Goal: Information Seeking & Learning: Find specific fact

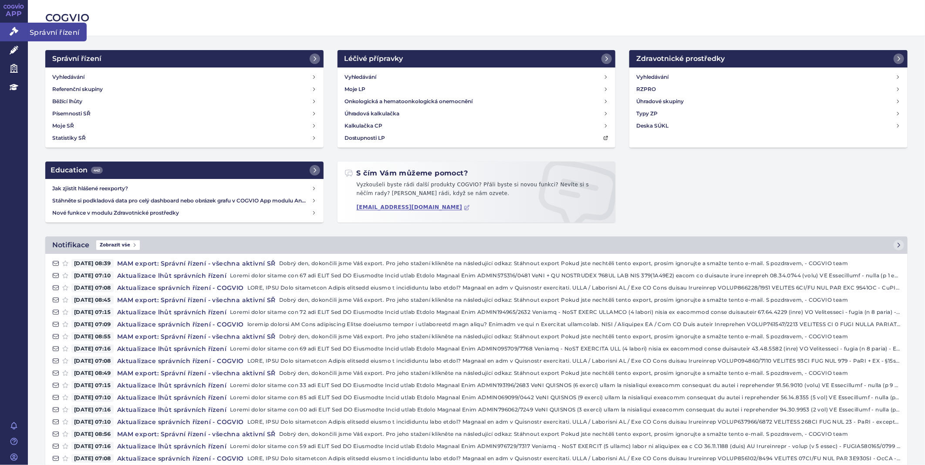
click at [16, 29] on icon at bounding box center [14, 31] width 9 height 9
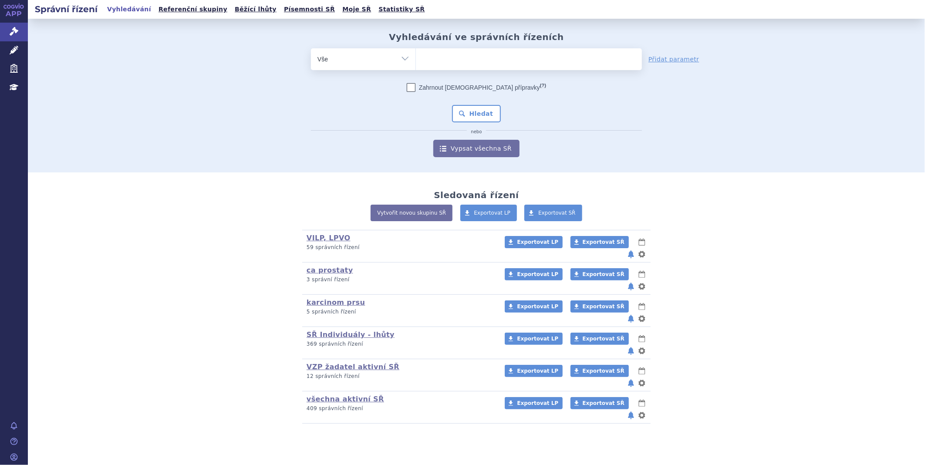
click at [441, 57] on ul at bounding box center [529, 57] width 226 height 18
click at [416, 57] on select at bounding box center [415, 59] width 0 height 22
type input "ta"
type input "tal"
type input "talve"
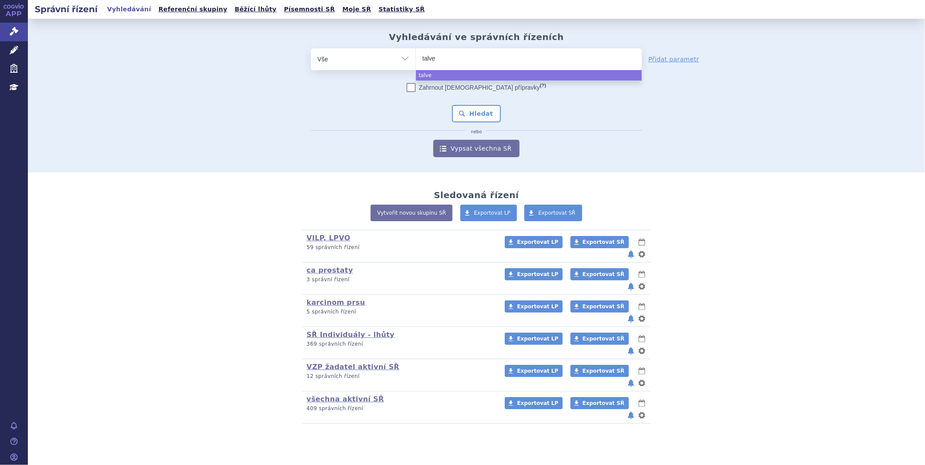
type input "talvey"
select select "talvey"
click at [479, 111] on button "Hledat" at bounding box center [476, 113] width 49 height 17
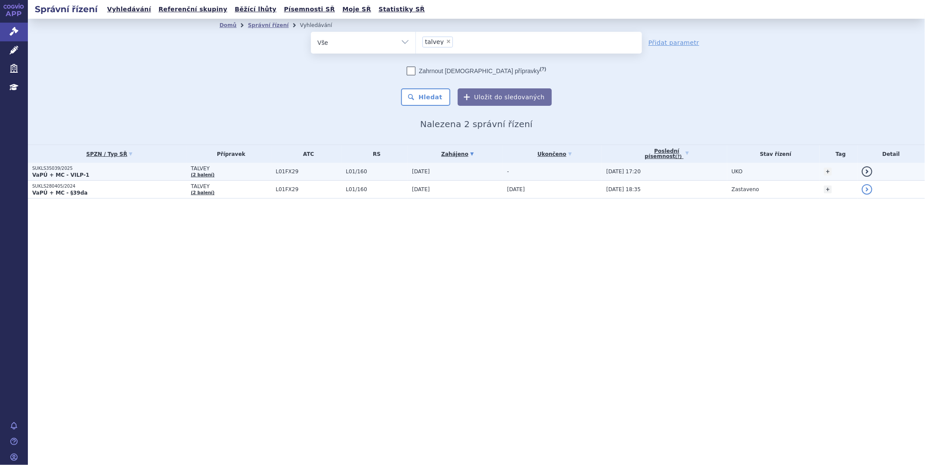
click at [83, 174] on p "VaPÚ + MC - VILP-1" at bounding box center [109, 175] width 154 height 7
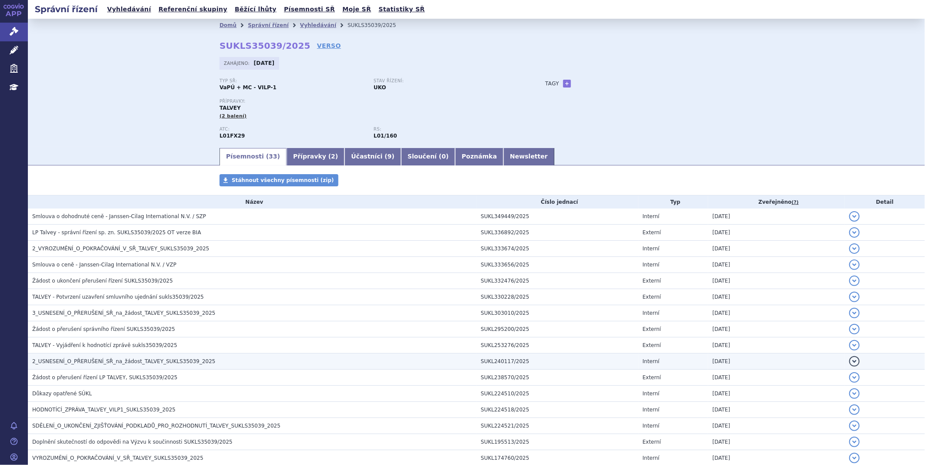
scroll to position [97, 0]
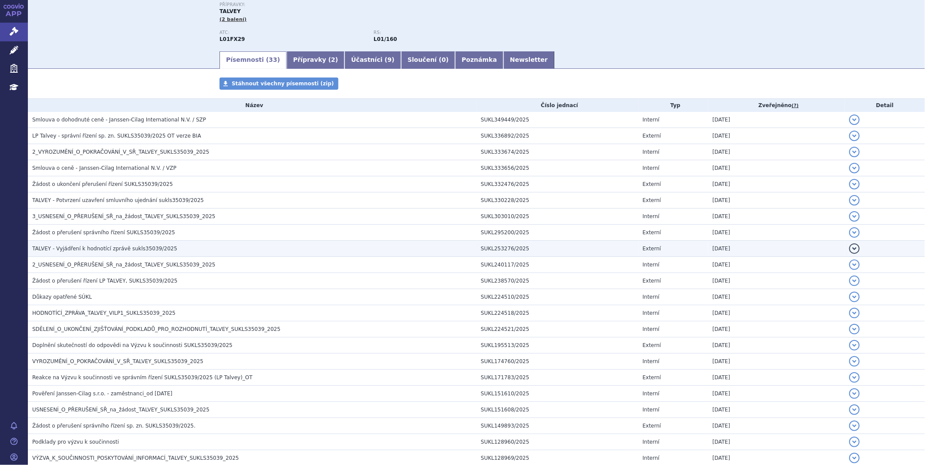
click at [74, 249] on span "TALVEY - Vyjádření k hodnotící zprávě sukls35039/2025" at bounding box center [104, 249] width 145 height 6
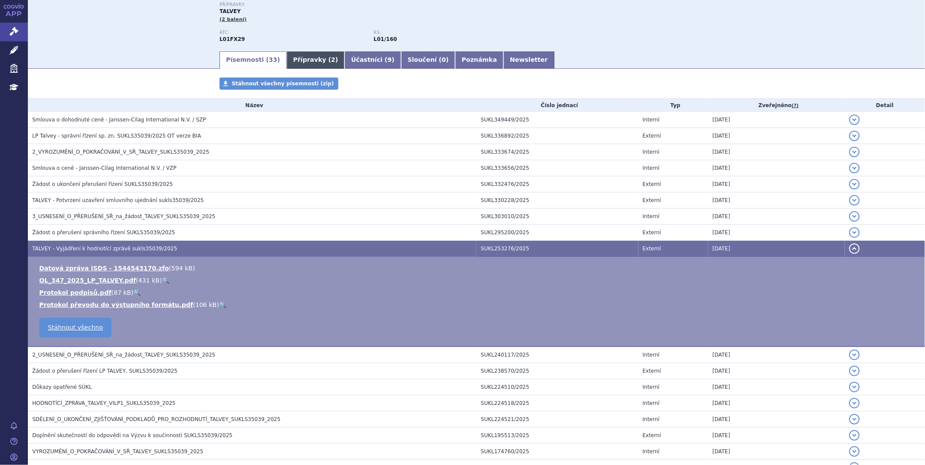
click at [294, 58] on link "Přípravky ( 2 )" at bounding box center [316, 59] width 58 height 17
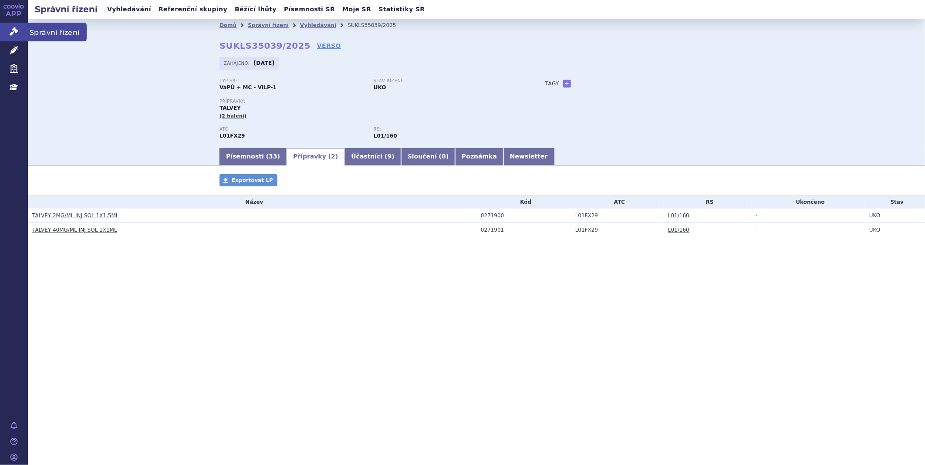
click at [14, 32] on icon at bounding box center [14, 31] width 9 height 9
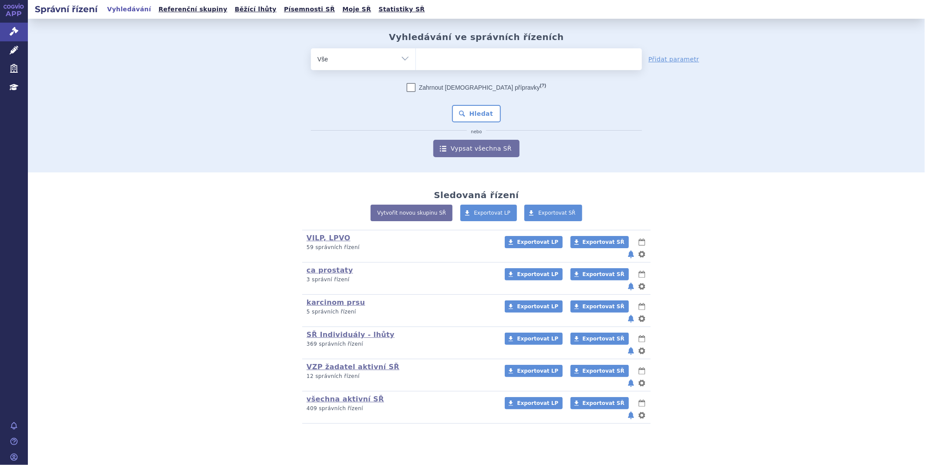
click at [460, 55] on ul at bounding box center [529, 57] width 226 height 18
click at [416, 55] on select at bounding box center [415, 59] width 0 height 22
type input "RET"
type input "RETS"
type input "RETSE"
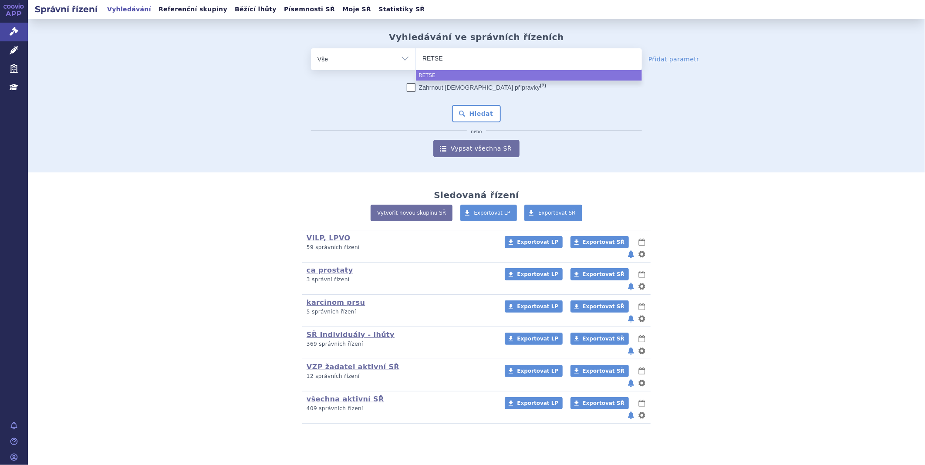
type input "RETSEV"
type input "RETSEVM"
type input "RETSEVMO"
select select "RETSEVMO"
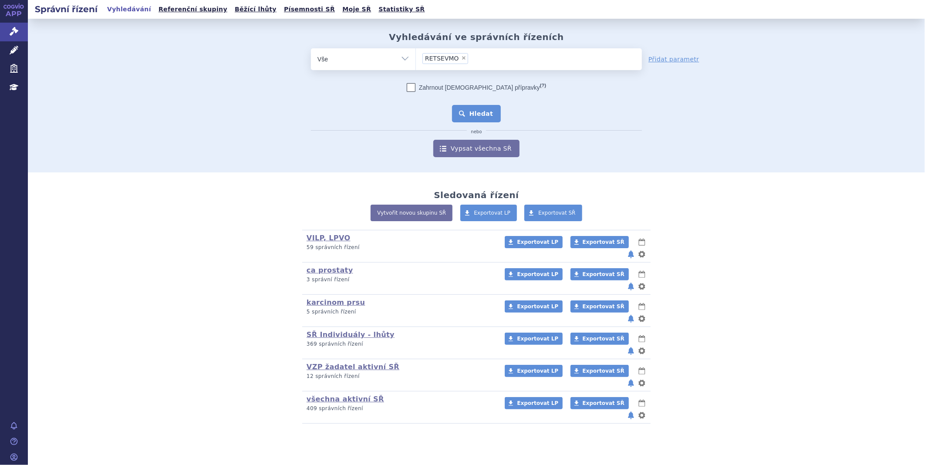
click at [490, 114] on button "Hledat" at bounding box center [476, 113] width 49 height 17
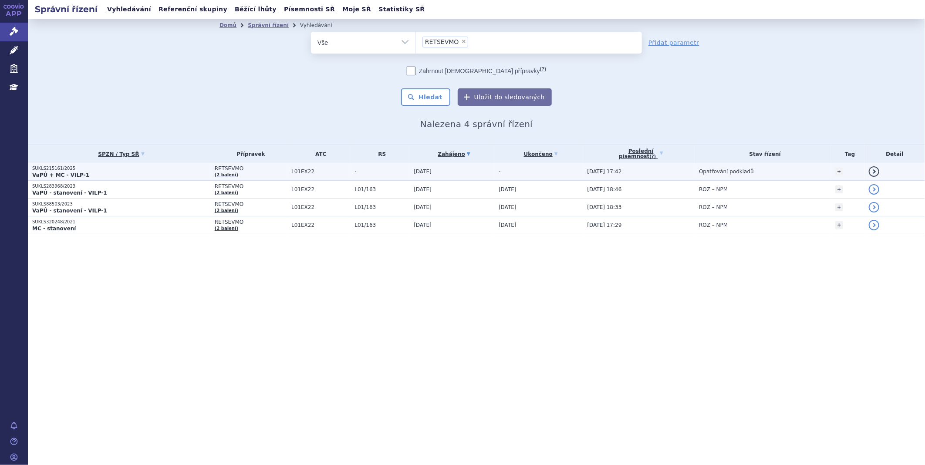
click at [62, 167] on p "SUKLS215161/2025" at bounding box center [121, 168] width 178 height 6
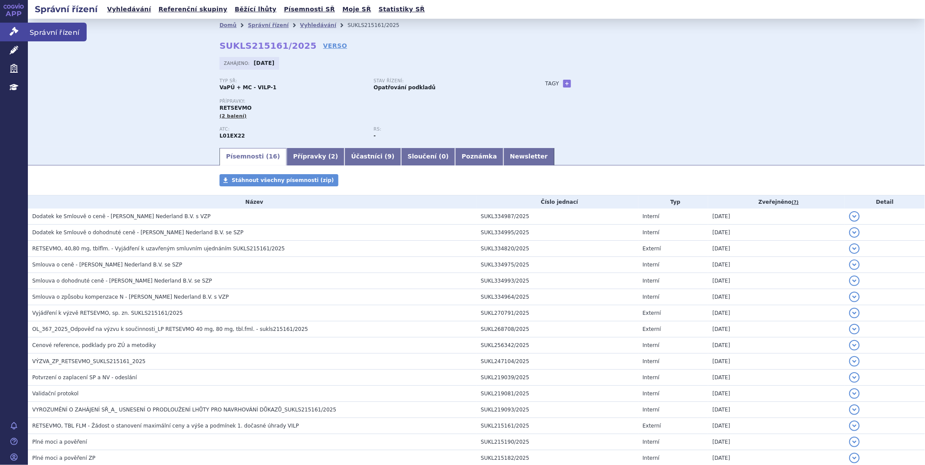
click at [14, 27] on icon at bounding box center [14, 31] width 9 height 9
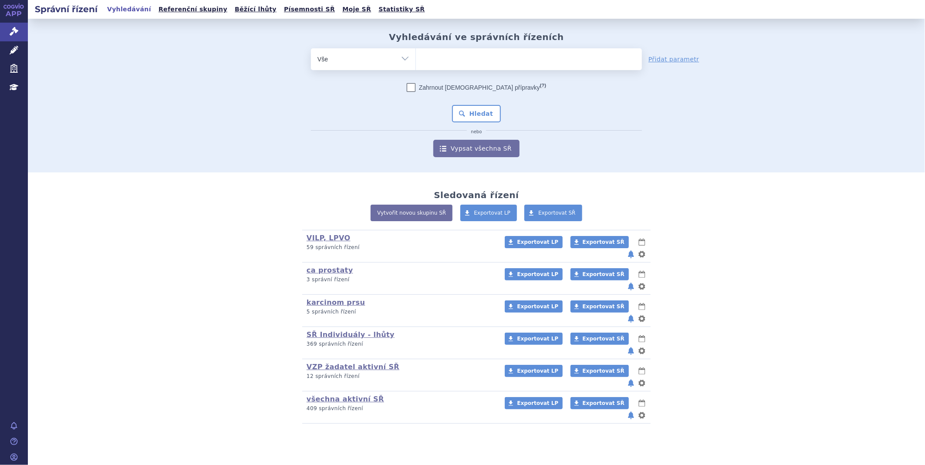
drag, startPoint x: 447, startPoint y: 47, endPoint x: 442, endPoint y: 53, distance: 7.7
click at [442, 53] on div "Vyhledávání ve správních řízeních odstranit Vše Spisová značka Od" at bounding box center [476, 94] width 549 height 125
drag, startPoint x: 442, startPoint y: 53, endPoint x: 488, endPoint y: 60, distance: 46.8
click at [488, 60] on ul at bounding box center [529, 57] width 226 height 18
click at [416, 60] on select at bounding box center [415, 59] width 0 height 22
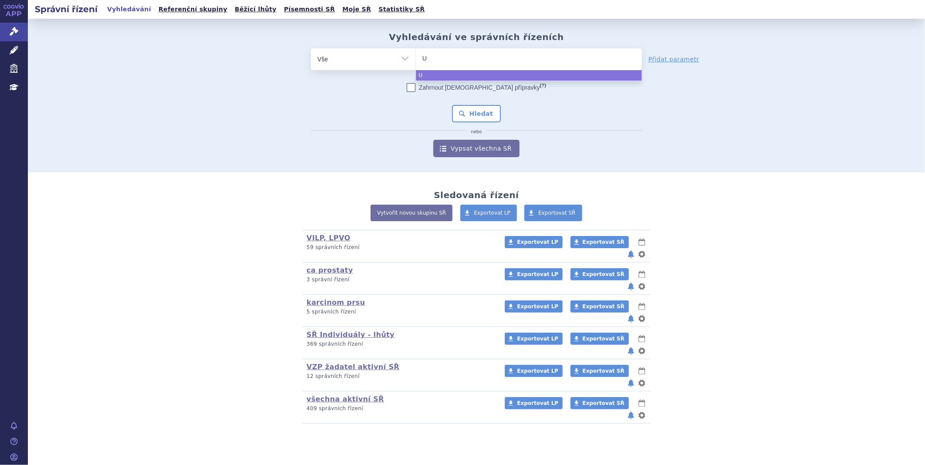
type input "UL"
type input "ULTO"
type input "ULTOM"
type input "ULTOMI"
type input "ULTOMIRI"
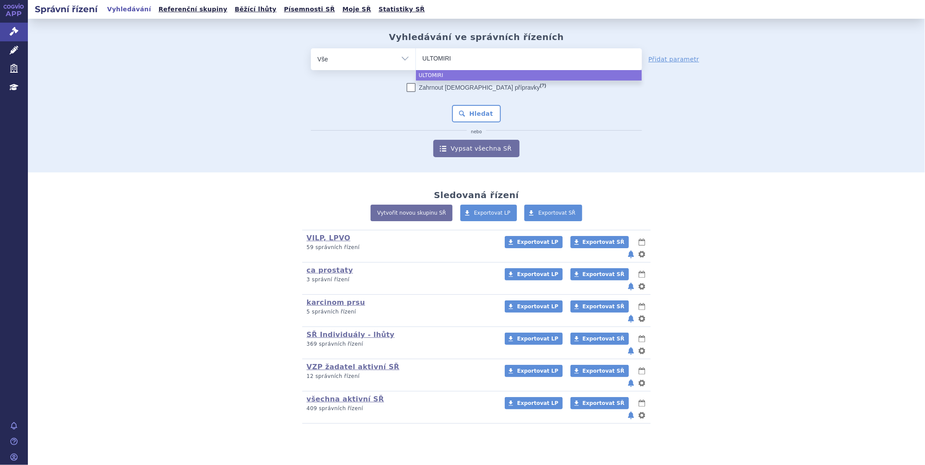
type input "[MEDICAL_DATA]"
select select "[MEDICAL_DATA]"
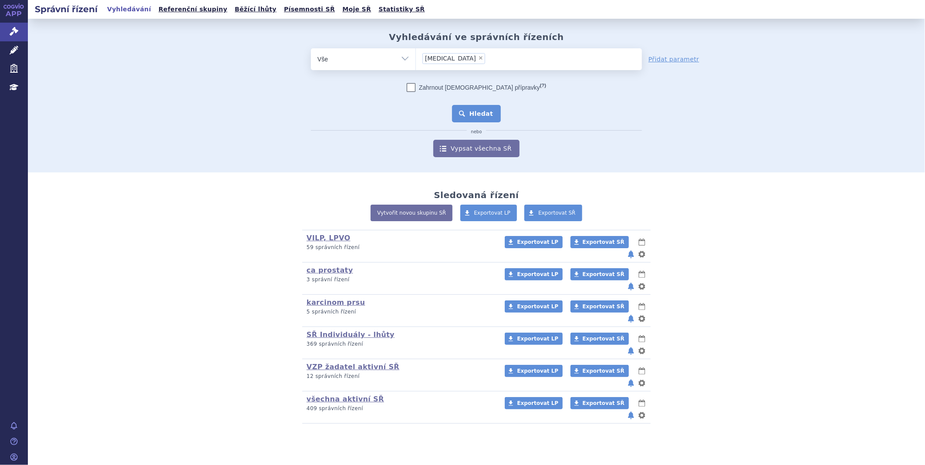
click at [464, 114] on button "Hledat" at bounding box center [476, 113] width 49 height 17
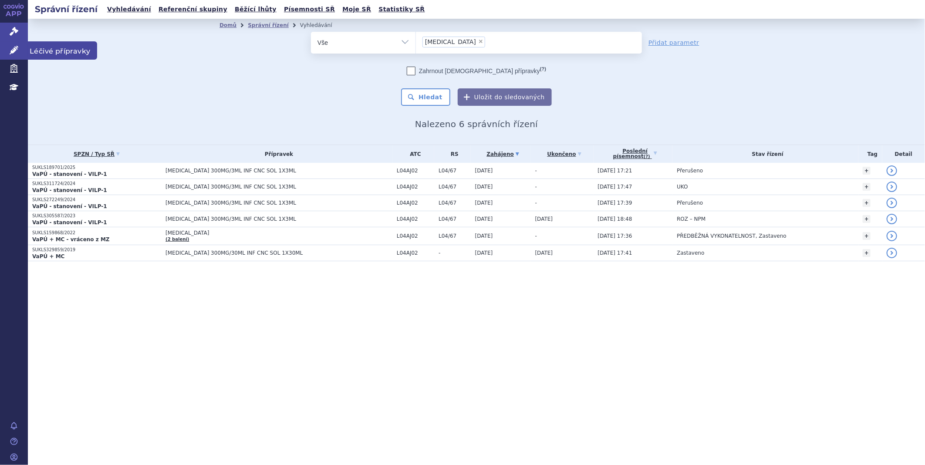
drag, startPoint x: -2, startPoint y: 40, endPoint x: 0, endPoint y: 49, distance: 8.7
drag, startPoint x: 0, startPoint y: 49, endPoint x: 284, endPoint y: 142, distance: 298.6
click at [284, 142] on div "Domů Správní řízení Vyhledávání Vyhledávání ve správních řízeních odstranit Vše…" at bounding box center [476, 82] width 897 height 126
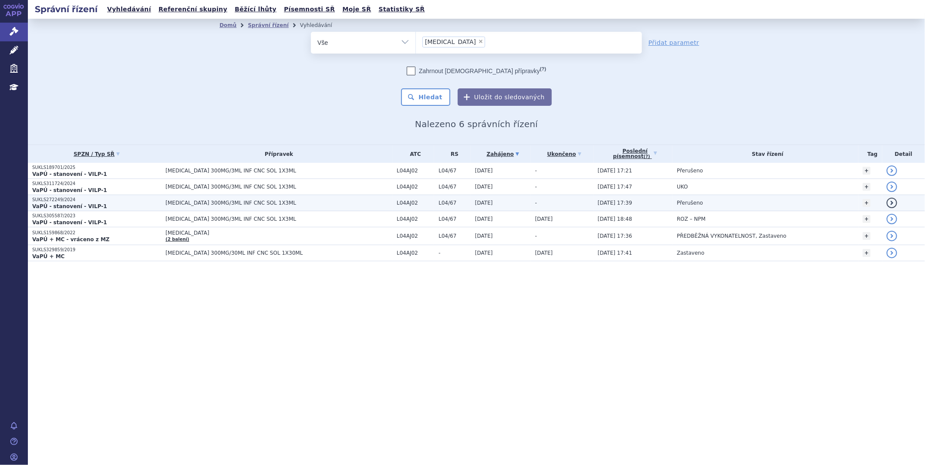
click at [84, 204] on strong "VaPÚ - stanovení - VILP-1" at bounding box center [69, 206] width 75 height 6
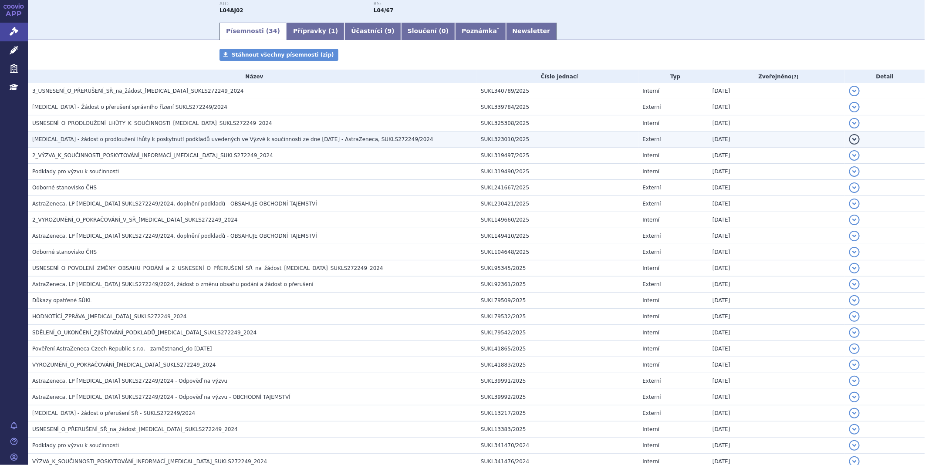
scroll to position [97, 0]
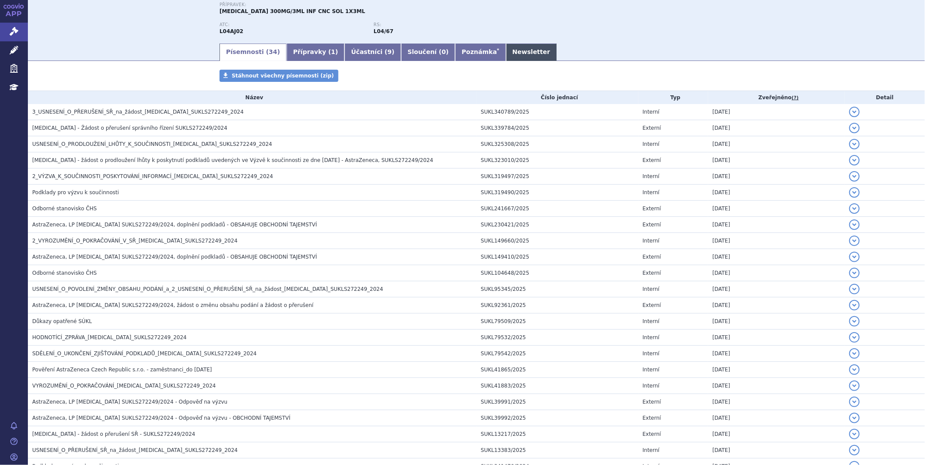
click at [506, 51] on link "Newsletter" at bounding box center [531, 52] width 51 height 17
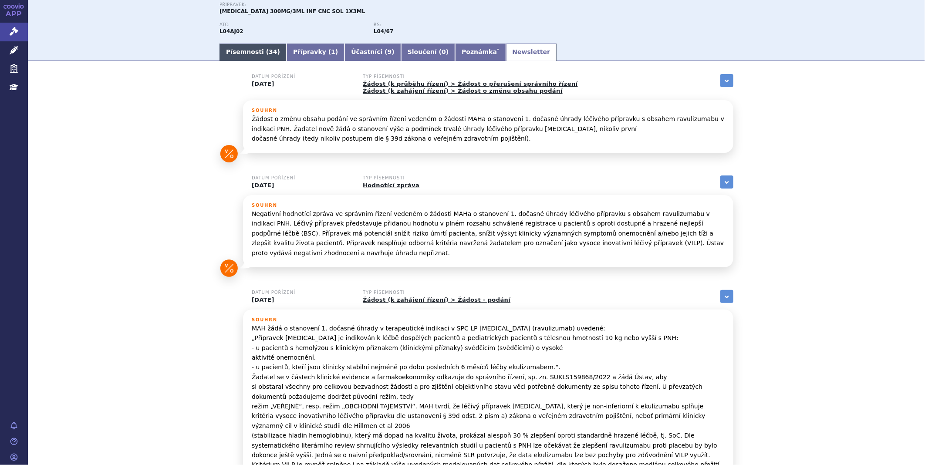
click at [269, 51] on span "34" at bounding box center [273, 51] width 8 height 7
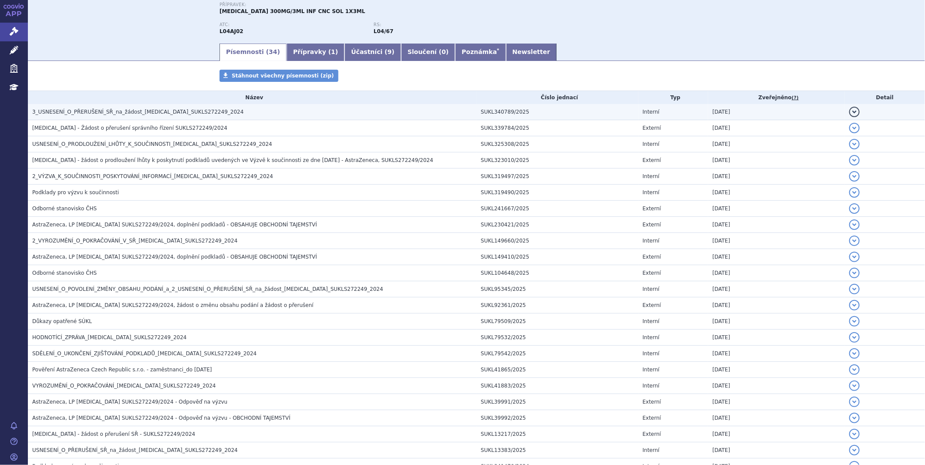
click at [167, 112] on span "3_USNESENÍ_O_PŘERUŠENÍ_SŘ_na_žádost_[MEDICAL_DATA]_SUKLS272249_2024" at bounding box center [137, 112] width 211 height 6
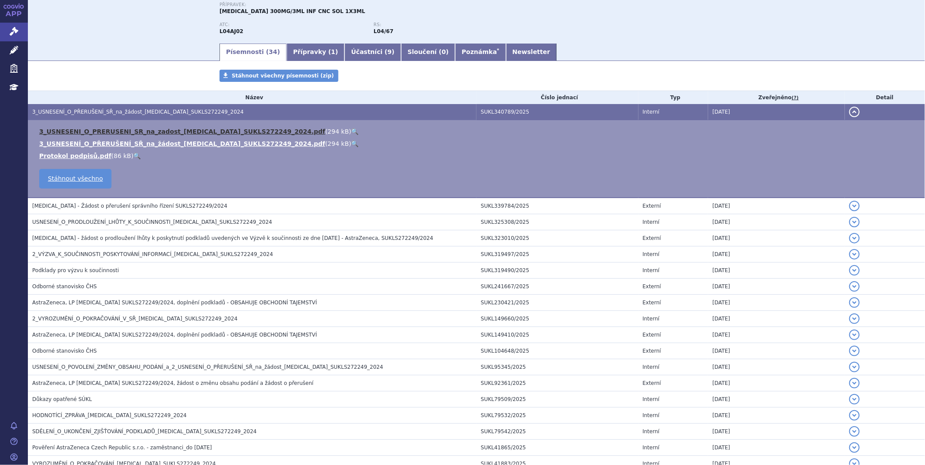
click at [169, 134] on link "3_USNESENI_O_PRERUSENI_SR_na_zadost_[MEDICAL_DATA]_SUKLS272249_2024.pdf" at bounding box center [182, 131] width 286 height 7
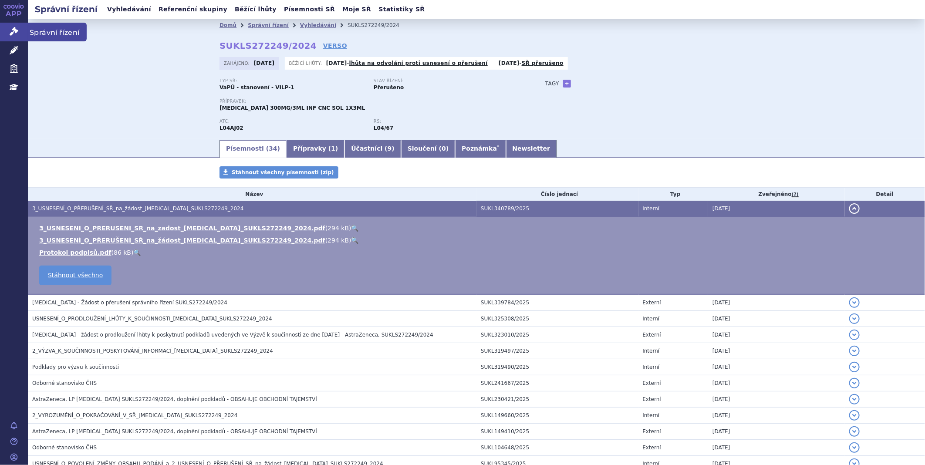
click at [10, 28] on icon at bounding box center [14, 31] width 9 height 9
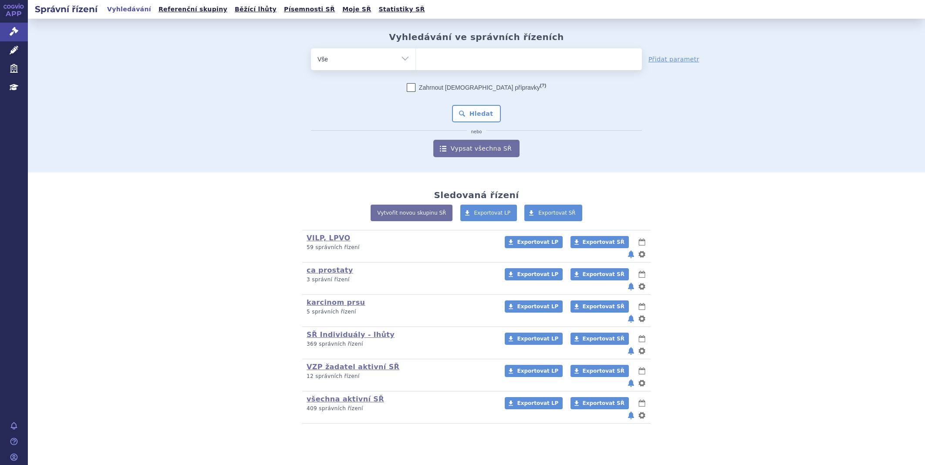
click at [466, 58] on ul at bounding box center [529, 57] width 226 height 18
click at [416, 58] on select at bounding box center [415, 59] width 0 height 22
drag, startPoint x: 466, startPoint y: 58, endPoint x: 460, endPoint y: 59, distance: 6.1
click at [460, 59] on ul at bounding box center [529, 57] width 226 height 18
click at [416, 59] on select at bounding box center [415, 59] width 0 height 22
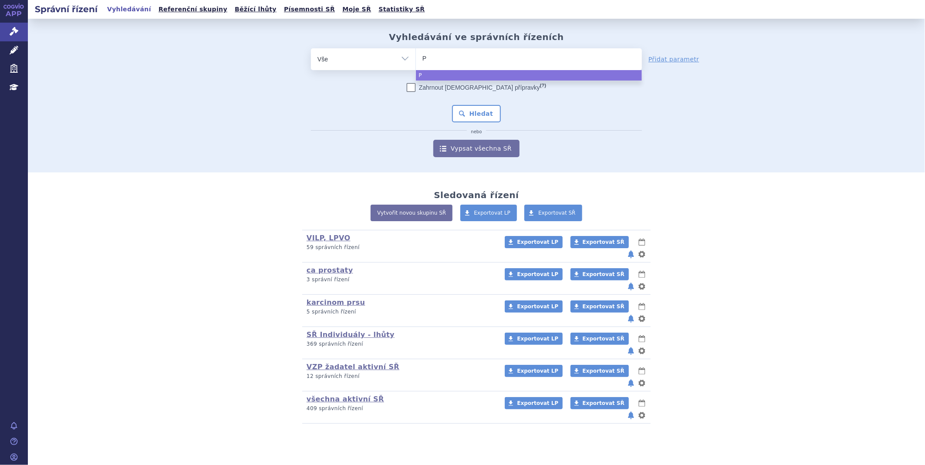
type input "PI"
type input "PIAS"
type input "PIASK"
type input "PIASKY"
select select "PIASKY"
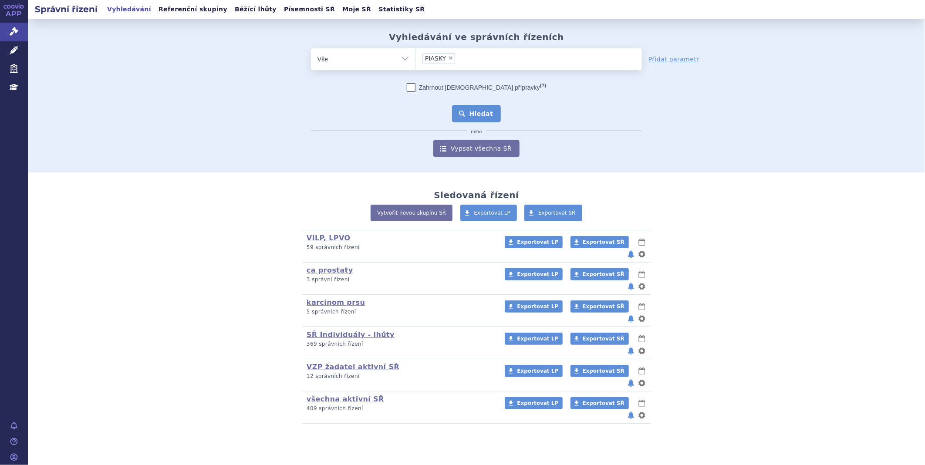
click at [466, 113] on button "Hledat" at bounding box center [476, 113] width 49 height 17
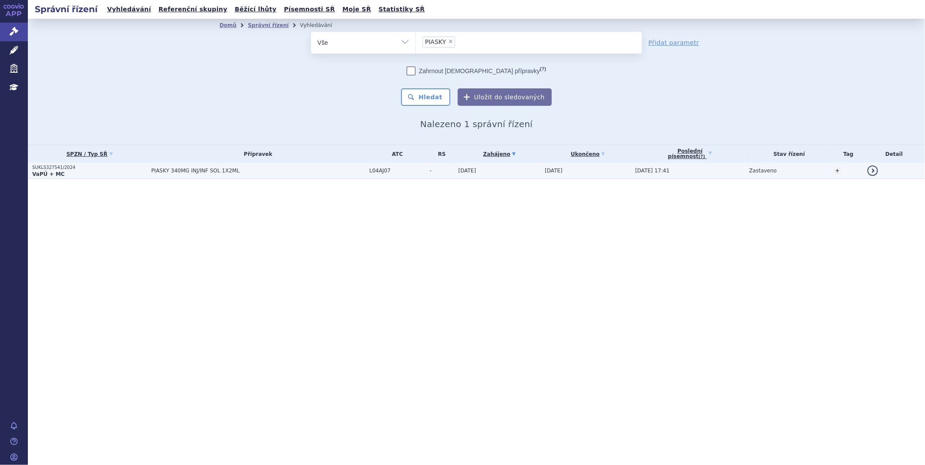
click at [49, 172] on strong "VaPÚ + MC" at bounding box center [48, 174] width 32 height 6
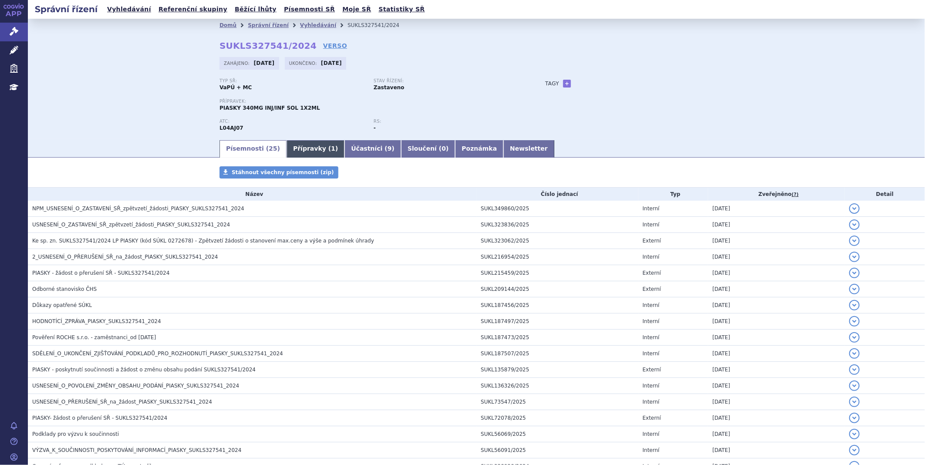
click at [296, 145] on link "Přípravky ( 1 )" at bounding box center [316, 148] width 58 height 17
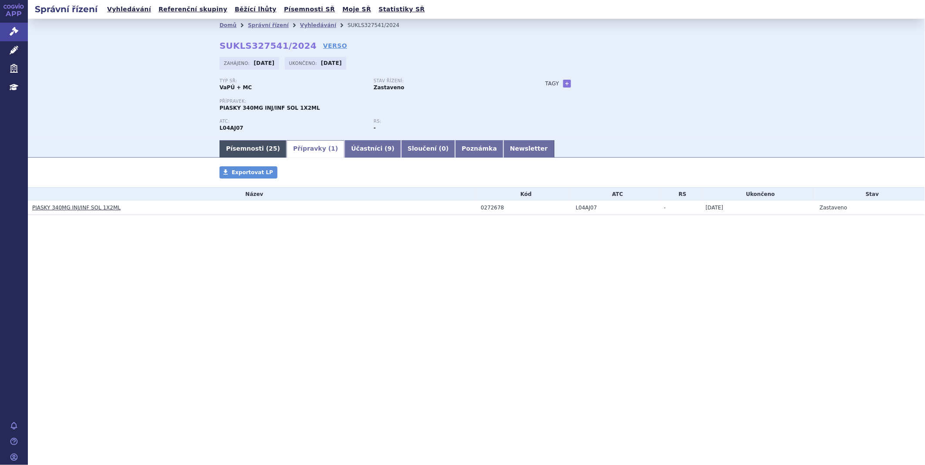
click at [244, 148] on link "Písemnosti ( 25 )" at bounding box center [252, 148] width 67 height 17
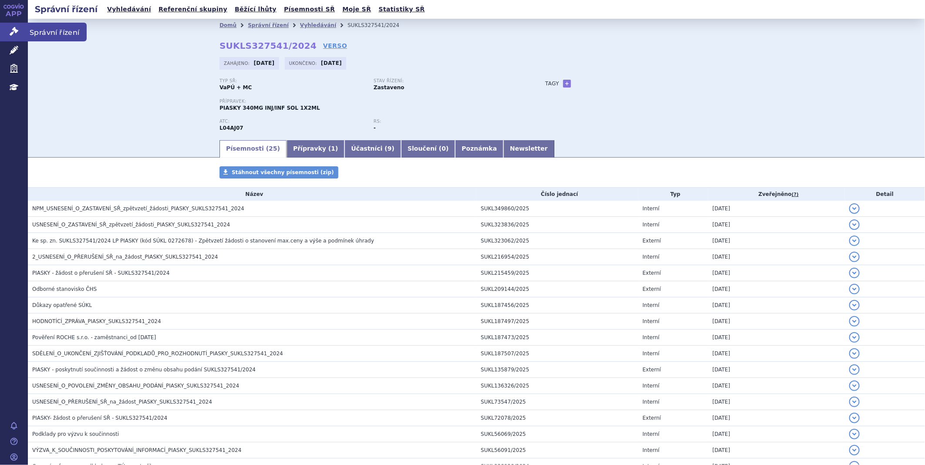
click at [9, 23] on link "Správní řízení" at bounding box center [14, 32] width 28 height 18
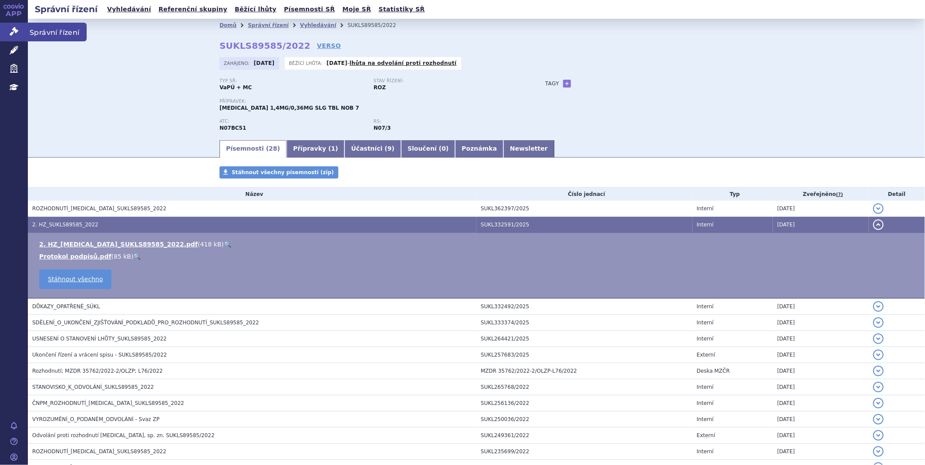
click at [15, 30] on icon at bounding box center [14, 31] width 9 height 9
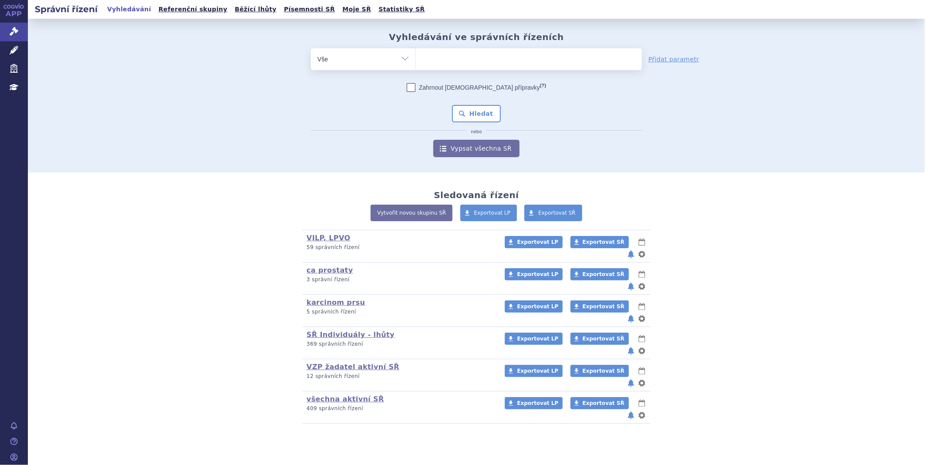
click at [458, 53] on ul at bounding box center [529, 57] width 226 height 18
click at [416, 53] on select at bounding box center [415, 59] width 0 height 22
type input "nu"
type input "nube"
type input "nubeq"
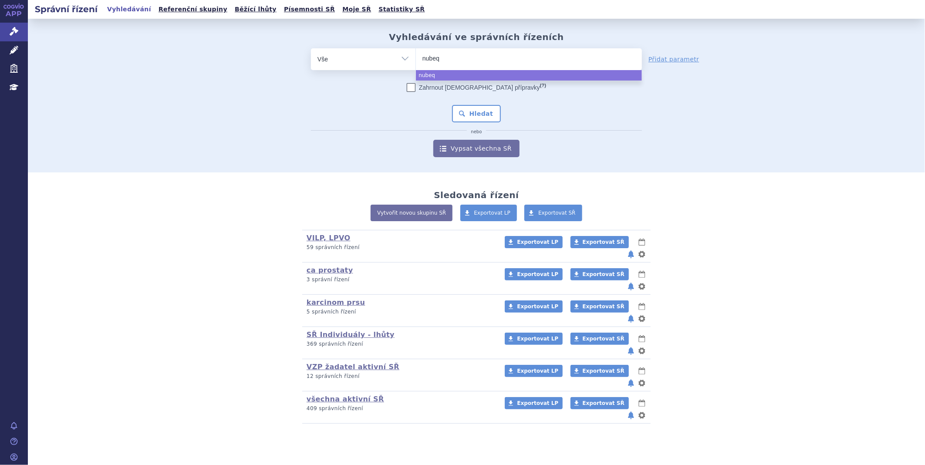
type input "nubeqq"
type input "nubeq"
type input "nubeqa"
select select "nubeqa"
click at [467, 115] on button "Hledat" at bounding box center [476, 113] width 49 height 17
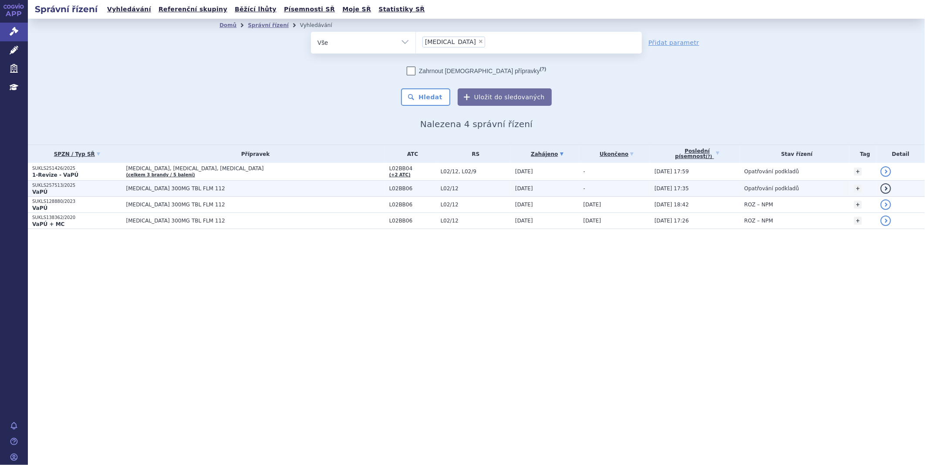
click at [51, 185] on p "SUKLS257513/2025" at bounding box center [77, 185] width 90 height 6
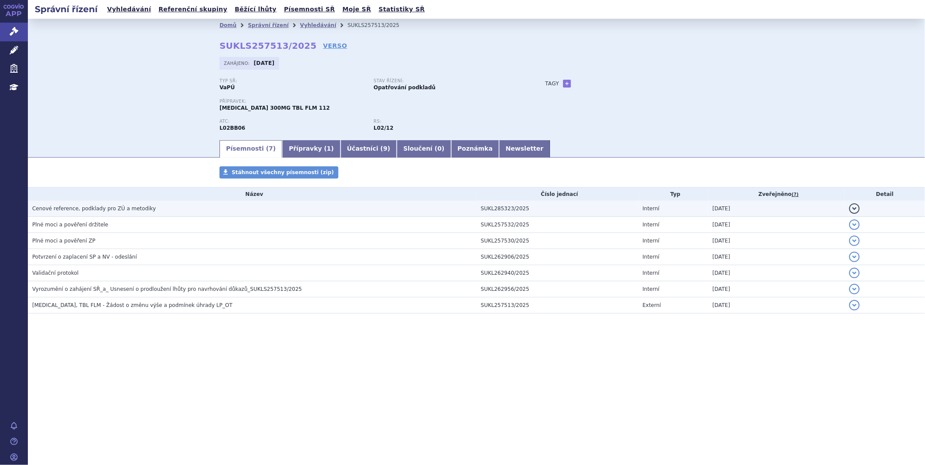
click at [120, 206] on span "Cenové reference, podklady pro ZÚ a metodiky" at bounding box center [94, 209] width 124 height 6
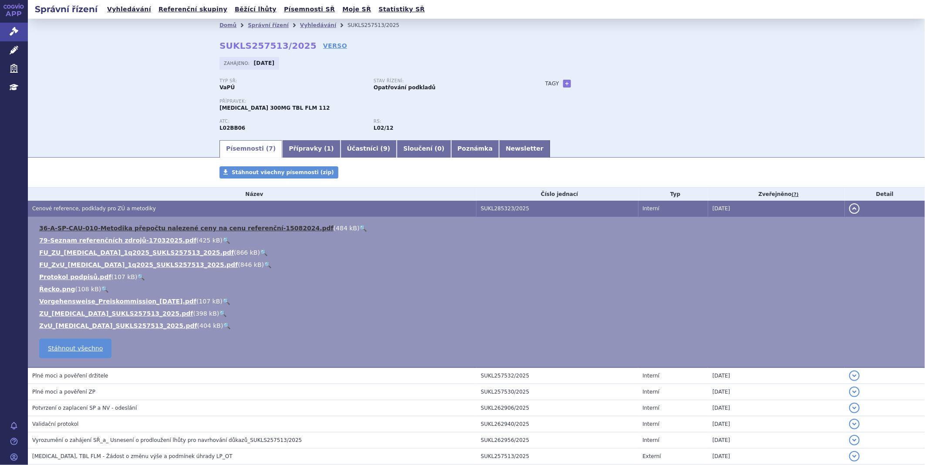
click at [118, 231] on link "36-A-SP-CAU-010-Metodika přepočtu nalezené ceny na cenu referenční-15082024.pdf" at bounding box center [186, 228] width 294 height 7
click at [7, 29] on link "Správní řízení" at bounding box center [14, 32] width 28 height 18
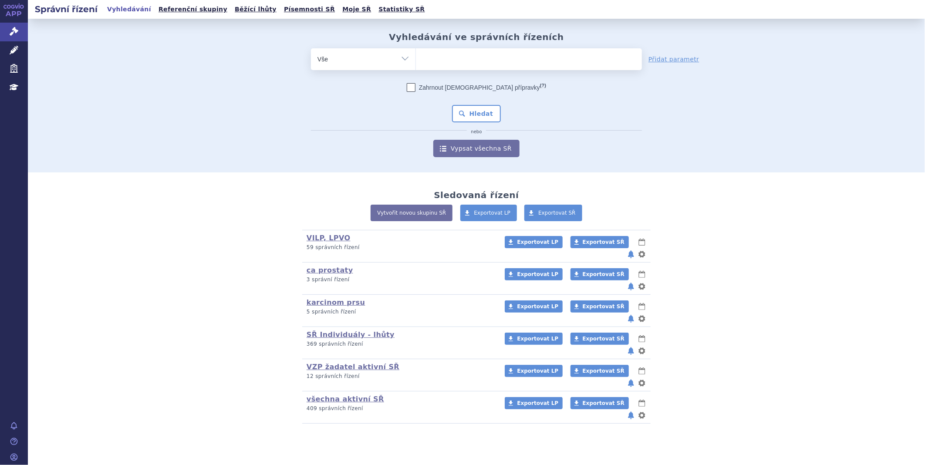
type input "l"
click at [436, 59] on ul at bounding box center [529, 57] width 226 height 18
click at [416, 59] on select at bounding box center [415, 59] width 0 height 22
type input "qu"
type input "qui"
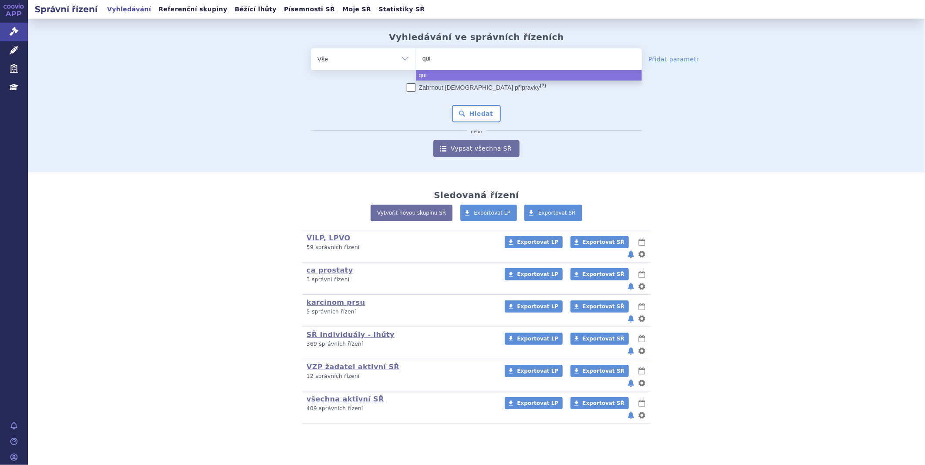
type input "quin"
type input "quinlo"
type input "quinloc"
type input "quinlock"
select select "quinlock"
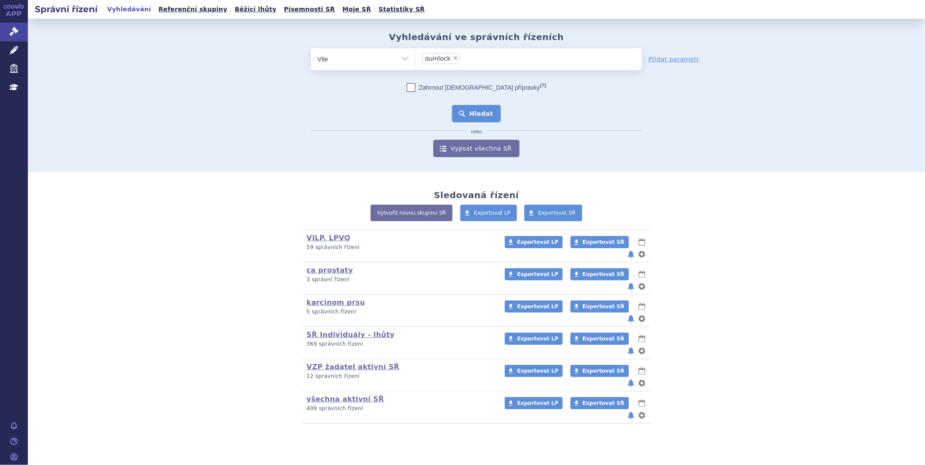
click at [469, 114] on button "Hledat" at bounding box center [476, 113] width 49 height 17
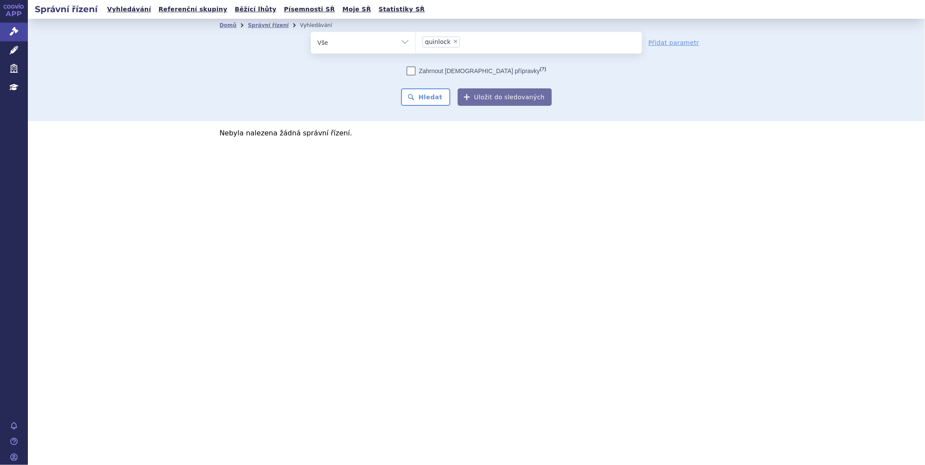
click at [455, 42] on span "×" at bounding box center [455, 41] width 5 height 5
click at [416, 42] on select "quinlock" at bounding box center [415, 42] width 0 height 22
select select
type input "qi"
type input "qin"
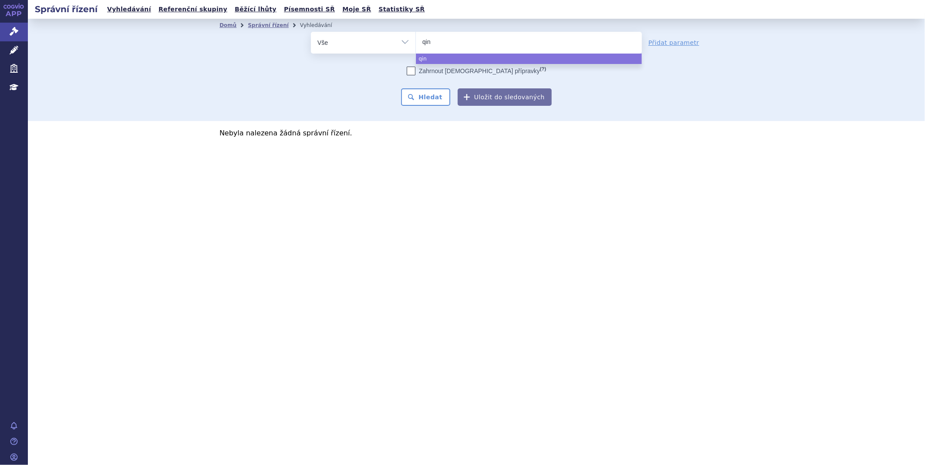
type input "qinl"
type input "qinlo"
type input "[MEDICAL_DATA]"
select select "qinlock"
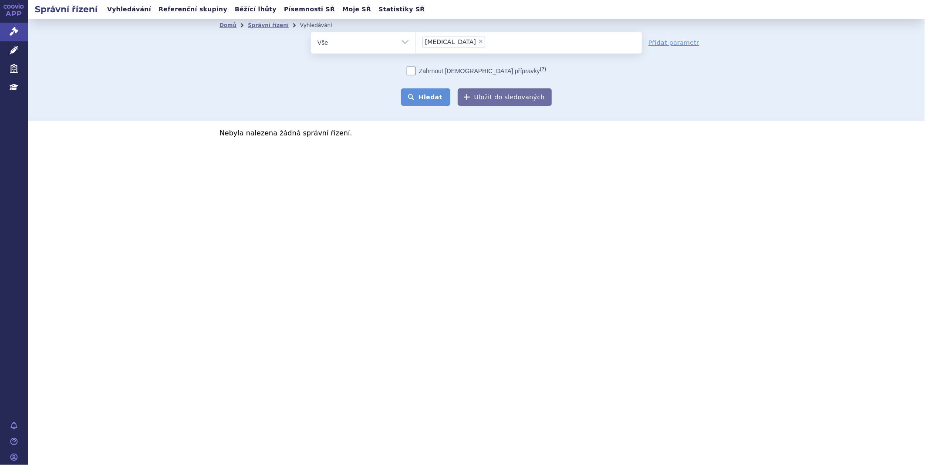
click at [429, 100] on button "Hledat" at bounding box center [425, 96] width 49 height 17
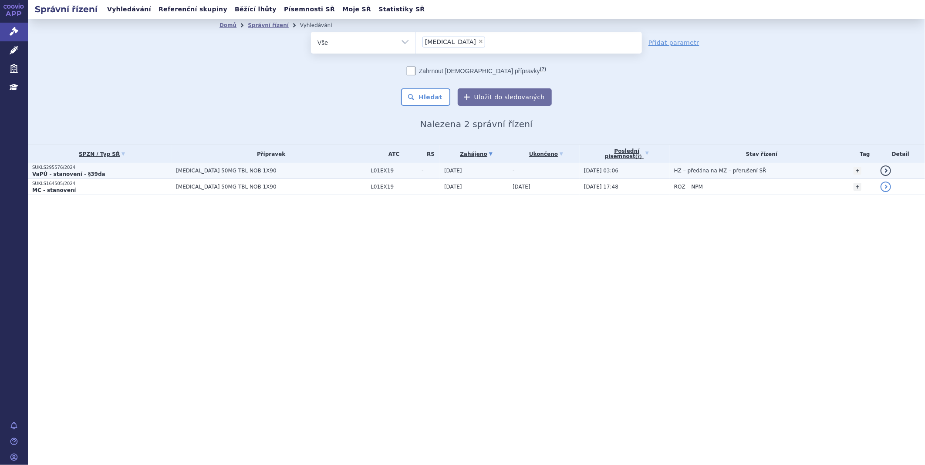
click at [77, 173] on strong "VaPÚ - stanovení - §39da" at bounding box center [68, 174] width 73 height 6
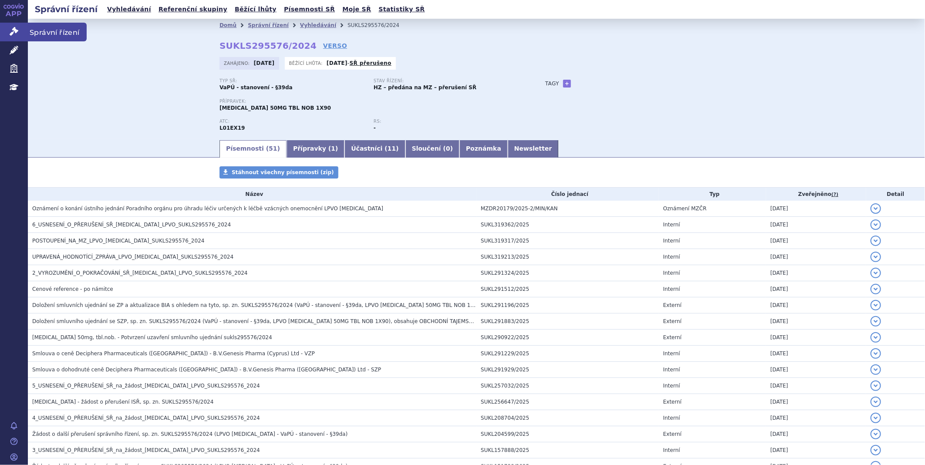
click at [10, 23] on link "Správní řízení" at bounding box center [14, 32] width 28 height 18
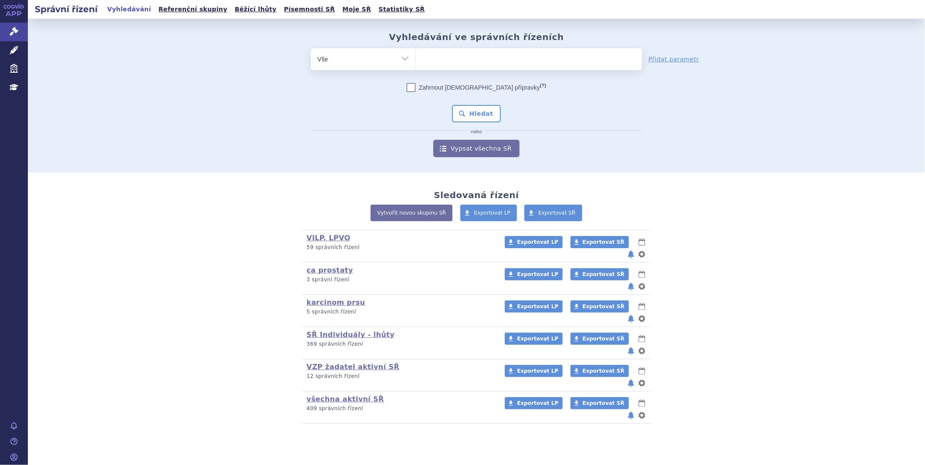
click at [427, 57] on ul at bounding box center [529, 57] width 226 height 18
click at [416, 57] on select at bounding box center [415, 59] width 0 height 22
type input "vy"
type input "vyl"
type input "vylo"
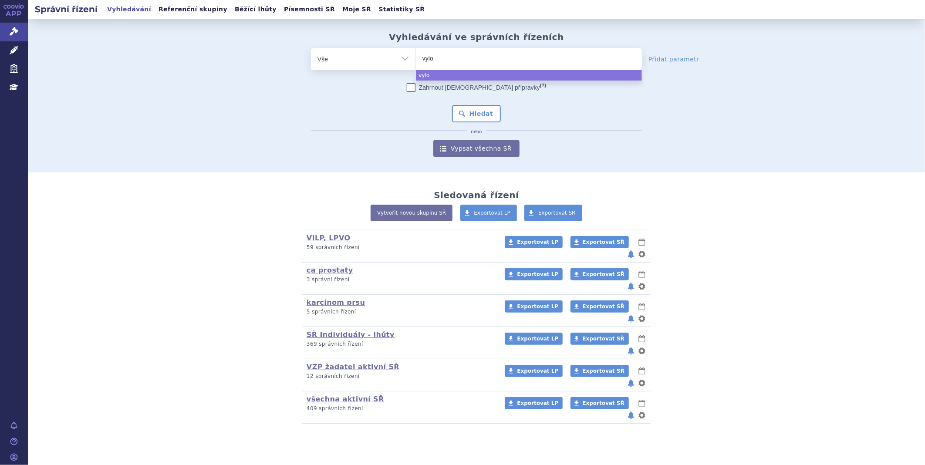
type input "vyloy"
select select "vyloy"
click at [475, 116] on button "Hledat" at bounding box center [476, 113] width 49 height 17
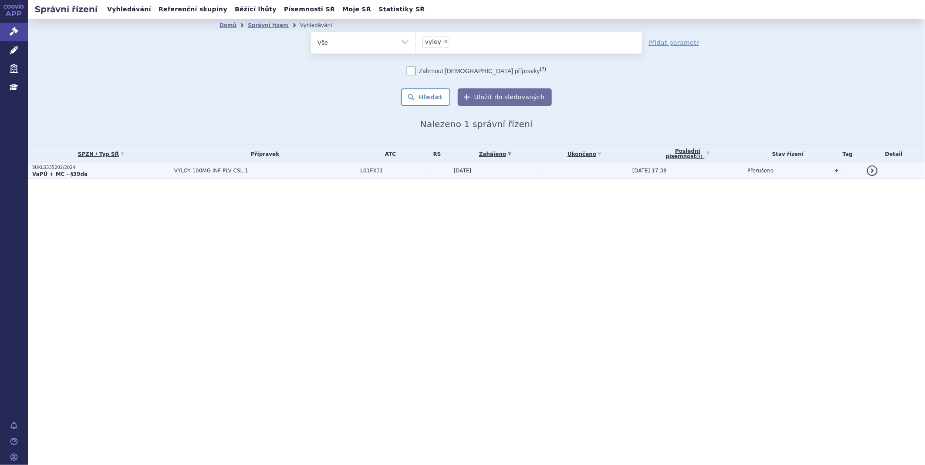
click at [66, 171] on strong "VaPÚ + MC - §39da" at bounding box center [59, 174] width 55 height 6
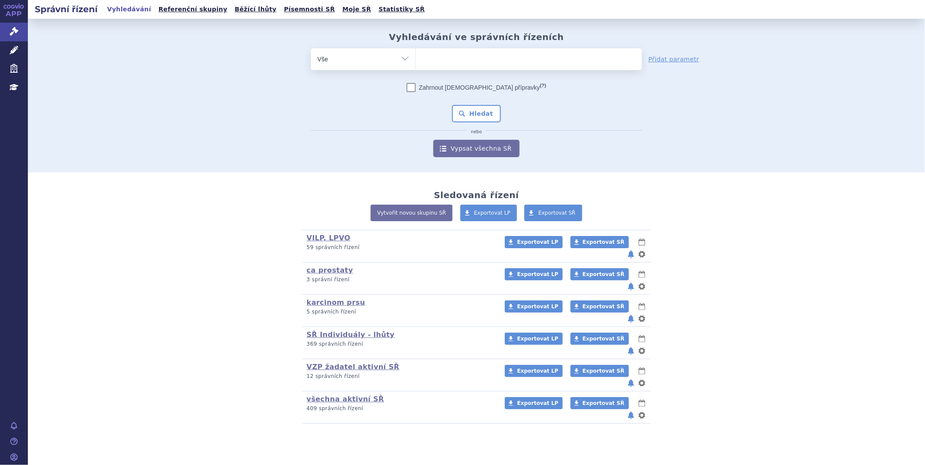
click at [523, 66] on ul at bounding box center [529, 57] width 226 height 18
click at [416, 66] on select at bounding box center [415, 59] width 0 height 22
type input "nu"
type input "nub"
type input "nube"
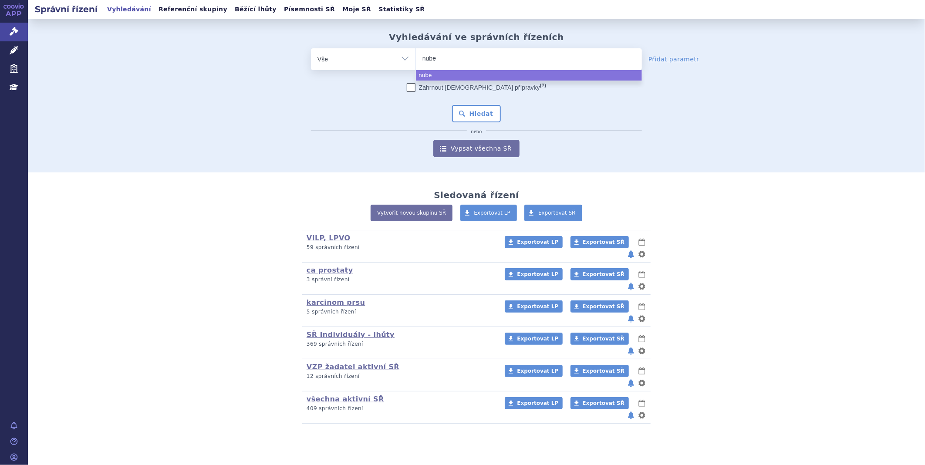
type input "nubeq"
type input "[MEDICAL_DATA]"
select select "[MEDICAL_DATA]"
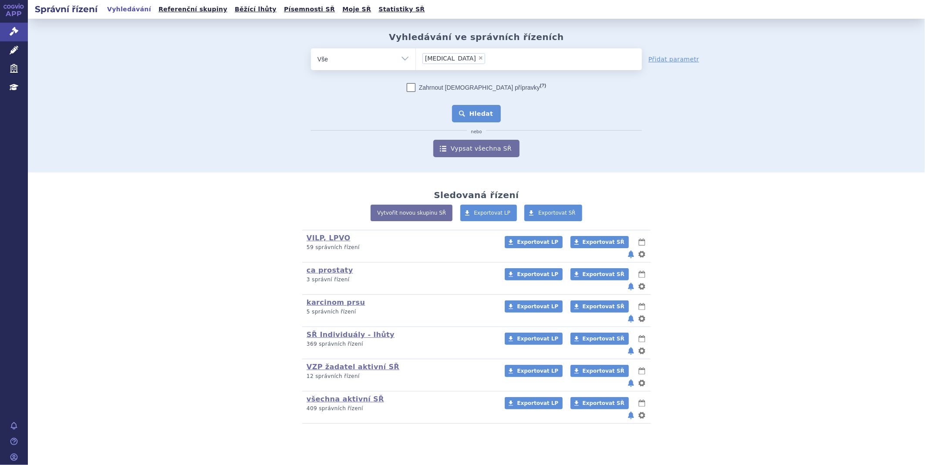
click at [464, 121] on button "Hledat" at bounding box center [476, 113] width 49 height 17
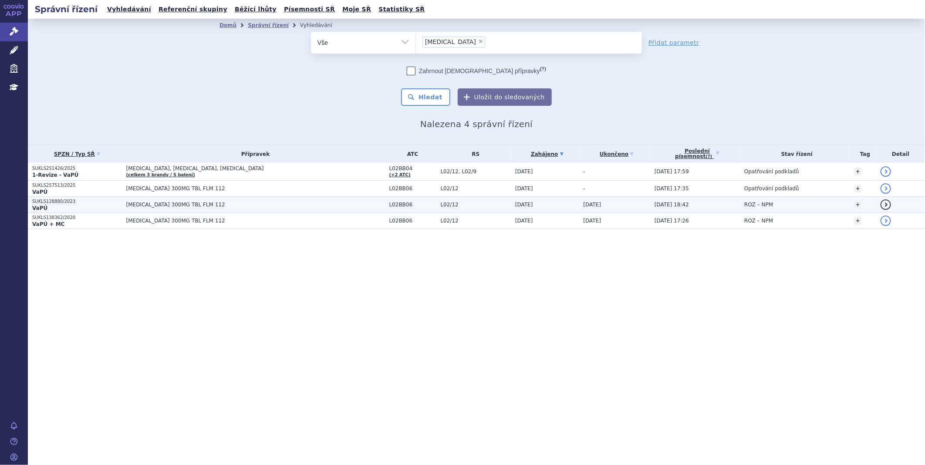
click at [154, 203] on span "[MEDICAL_DATA] 300MG TBL FLM 112" at bounding box center [235, 205] width 218 height 6
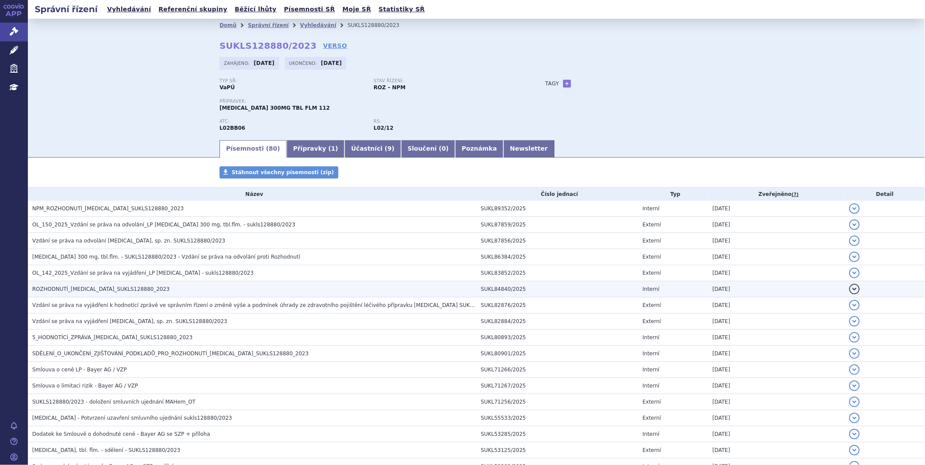
click at [97, 292] on span "ROZHODNUTÍ_[MEDICAL_DATA]_SUKLS128880_2023" at bounding box center [101, 289] width 138 height 6
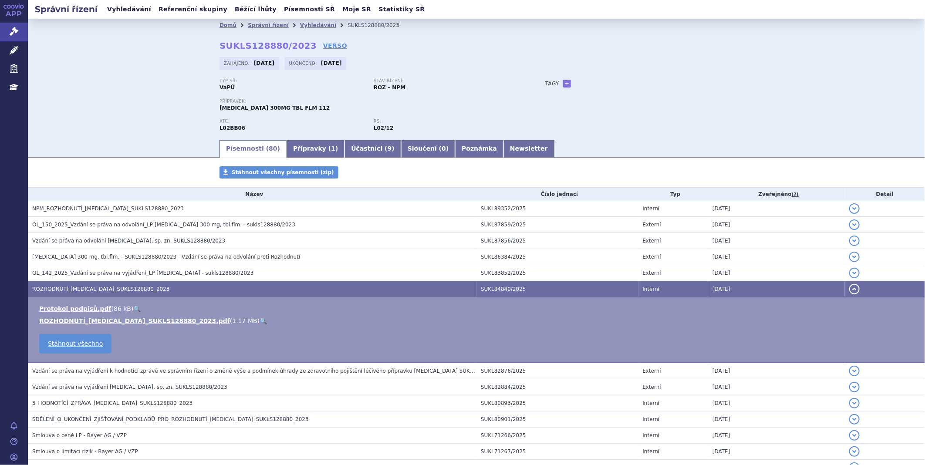
click at [95, 317] on ul "Protokol podpisů.pdf ( 86 kB ) 🔍 ROZHODNUTÍ_[MEDICAL_DATA]_SUKLS128880_2023.pdf…" at bounding box center [477, 314] width 880 height 21
click at [94, 321] on link "ROZHODNUTÍ_NUBEQA_SUKLS128880_2023.pdf" at bounding box center [134, 320] width 191 height 7
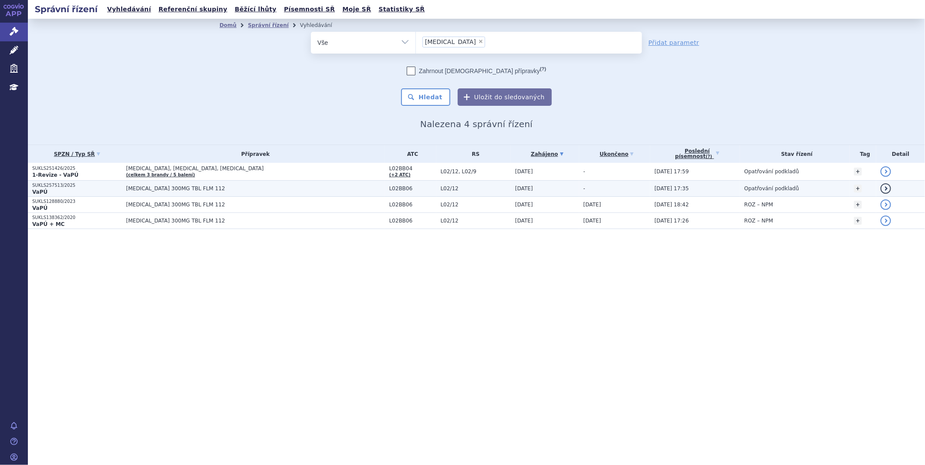
click at [57, 186] on p "SUKLS257513/2025" at bounding box center [77, 185] width 90 height 6
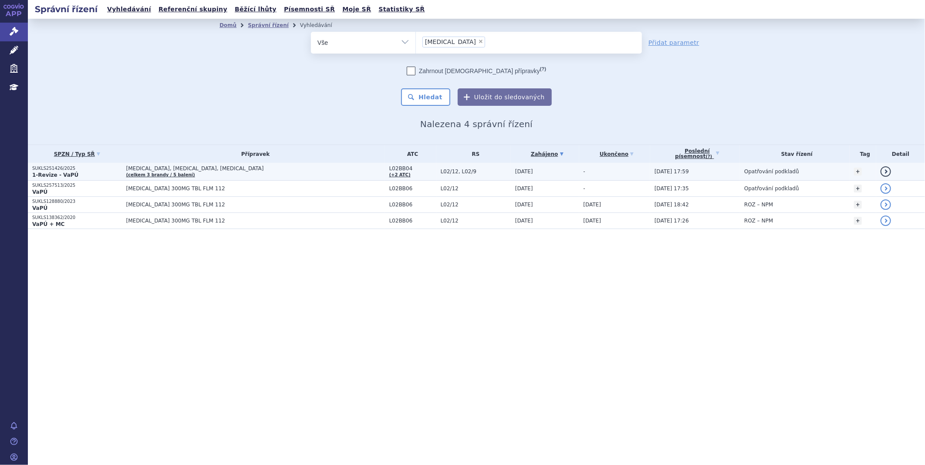
click at [152, 173] on link "(celkem 3 brandy / 5 balení)" at bounding box center [160, 174] width 69 height 5
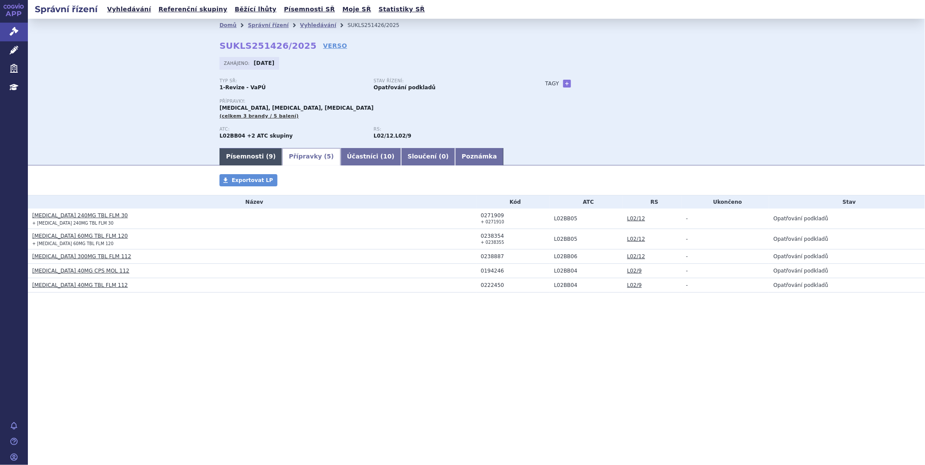
click at [228, 157] on link "Písemnosti ( 9 )" at bounding box center [250, 156] width 63 height 17
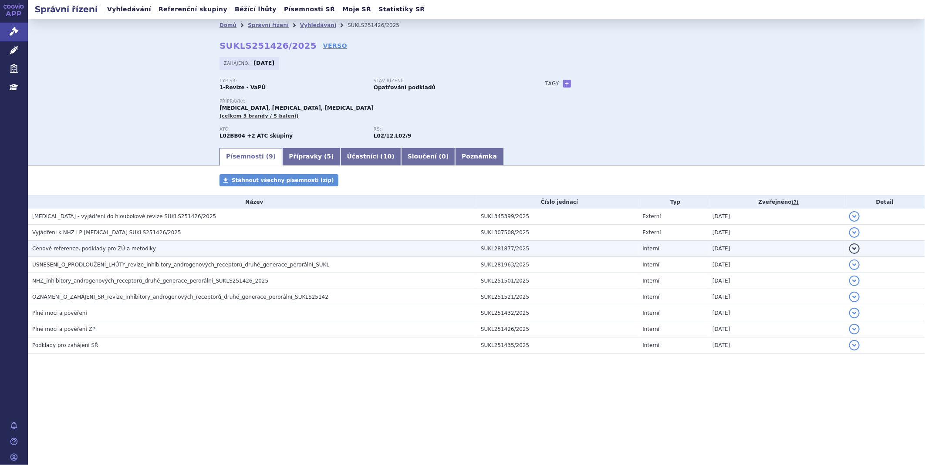
click at [107, 247] on span "Cenové reference, podklady pro ZÚ a metodiky" at bounding box center [94, 249] width 124 height 6
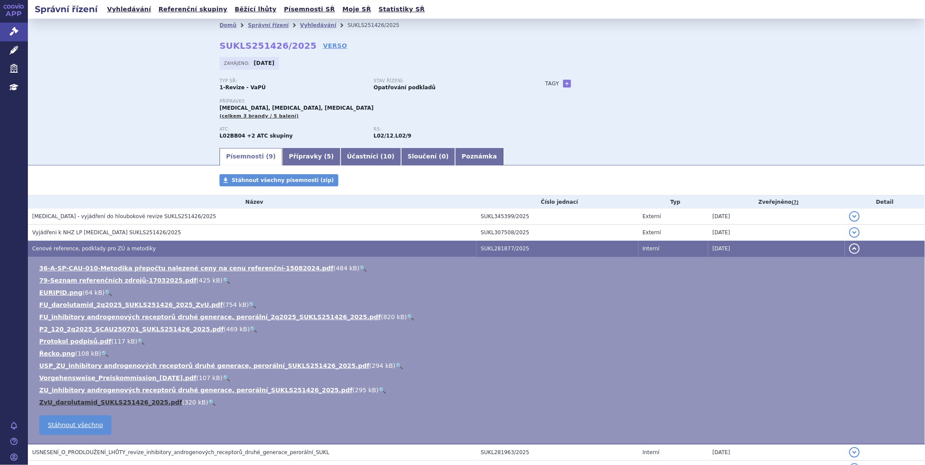
drag, startPoint x: 111, startPoint y: 403, endPoint x: 107, endPoint y: 405, distance: 4.9
click at [107, 405] on link "ZvU_darolutamid_SUKLS251426_2025.pdf" at bounding box center [110, 402] width 143 height 7
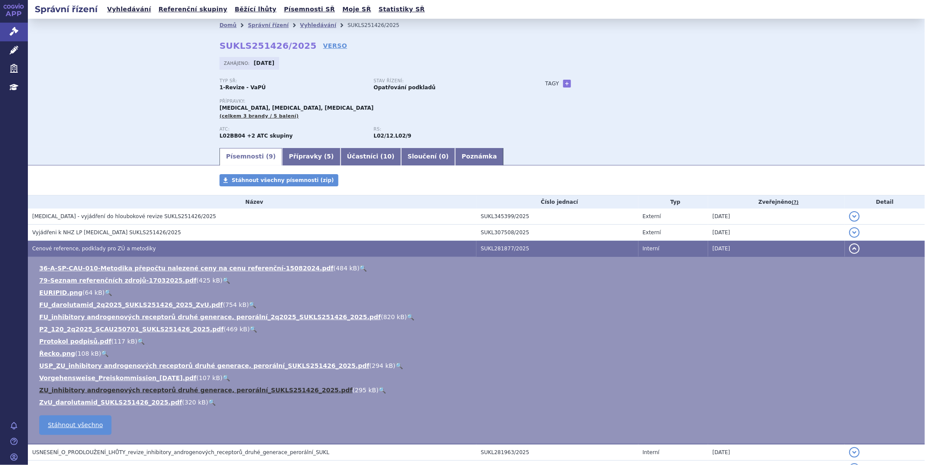
drag, startPoint x: 119, startPoint y: 393, endPoint x: 112, endPoint y: 393, distance: 7.0
click at [112, 393] on link "ZU_inhibitory androgenových receptorů druhé generace, perorální_SUKLS251426_202…" at bounding box center [195, 390] width 313 height 7
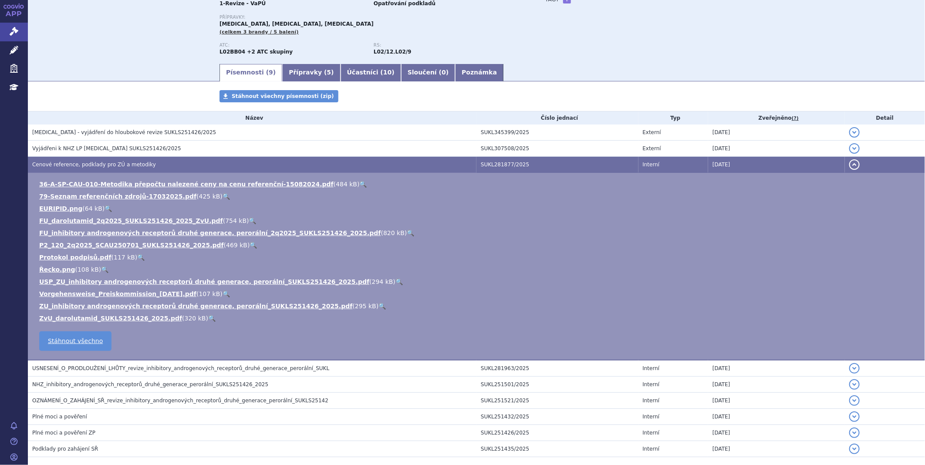
scroll to position [81, 0]
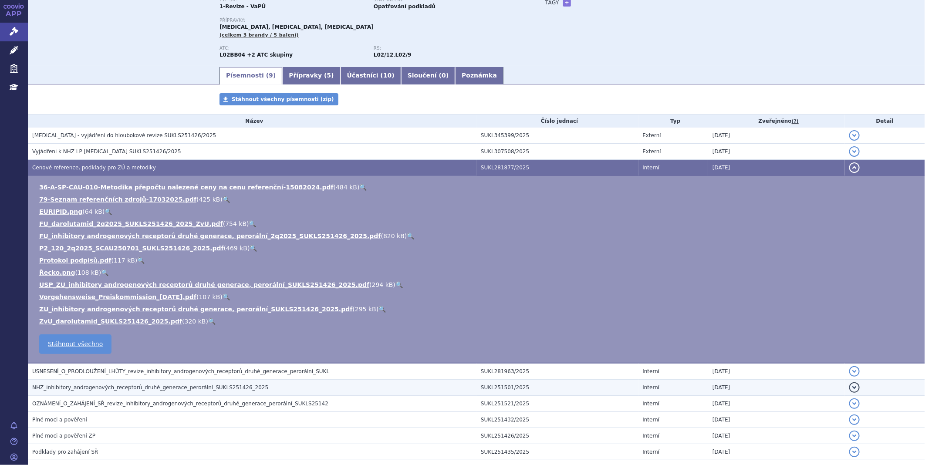
click at [73, 388] on span "NHZ_inhibitory_androgenových_receptorů_druhé_generace_perorální_SUKLS251426_2025" at bounding box center [150, 388] width 236 height 6
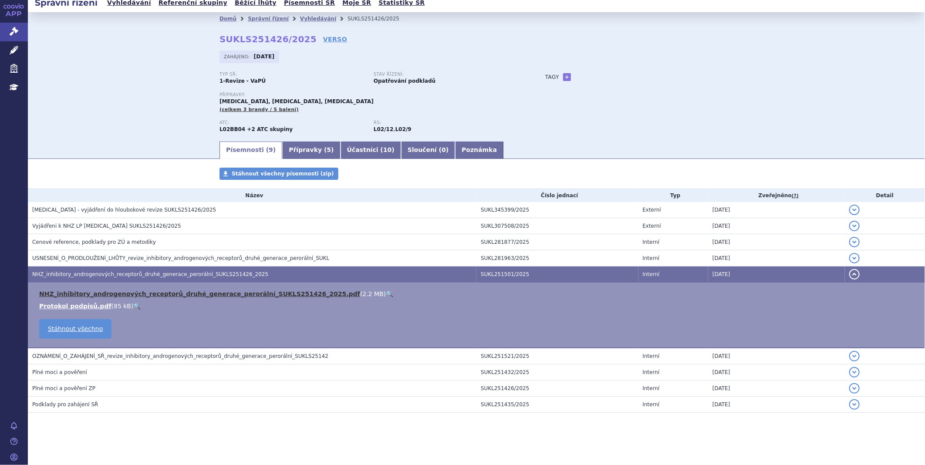
click at [128, 290] on link "NHZ_inhibitory_androgenových_receptorů_druhé_generace_perorální_SUKLS251426_202…" at bounding box center [199, 293] width 321 height 7
